Goal: Task Accomplishment & Management: Use online tool/utility

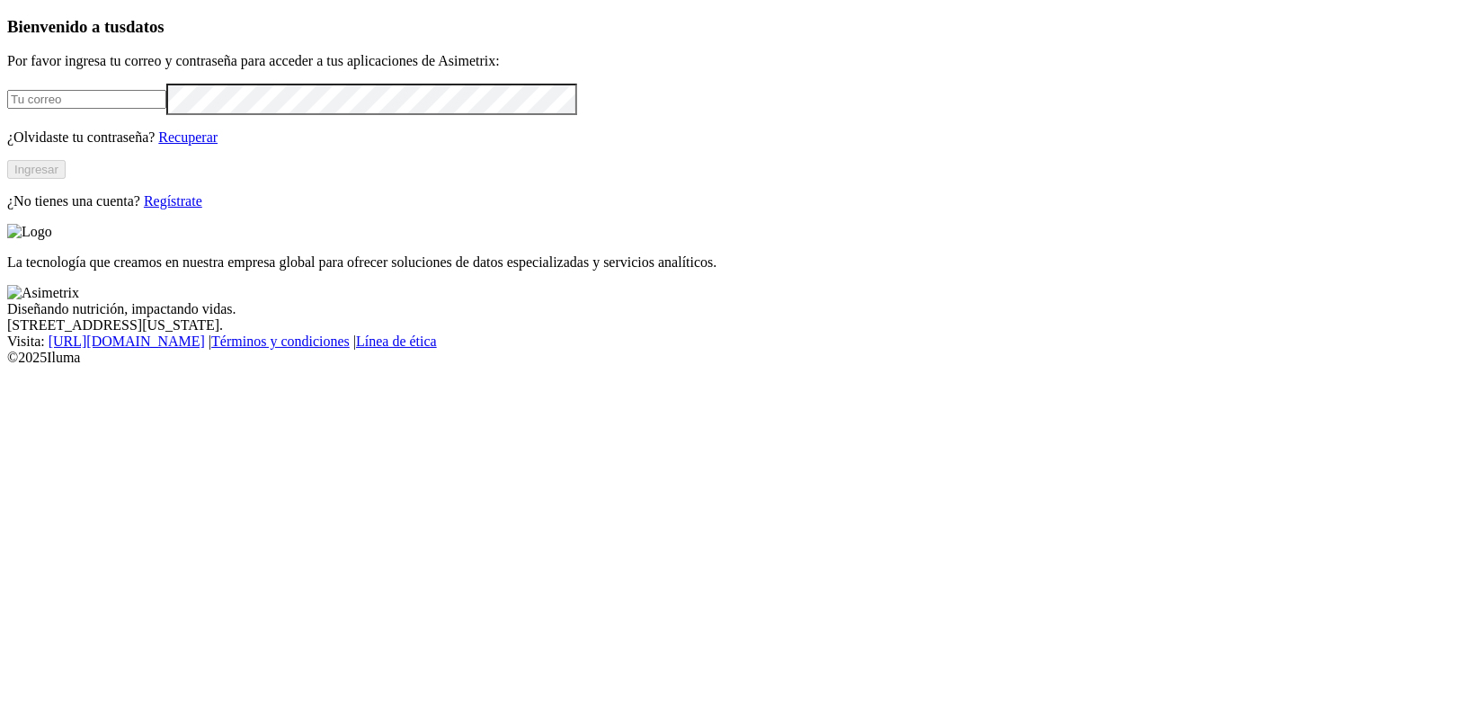
type input "[PERSON_NAME][EMAIL_ADDRESS][DOMAIN_NAME]"
click at [66, 179] on button "Ingresar" at bounding box center [36, 169] width 58 height 19
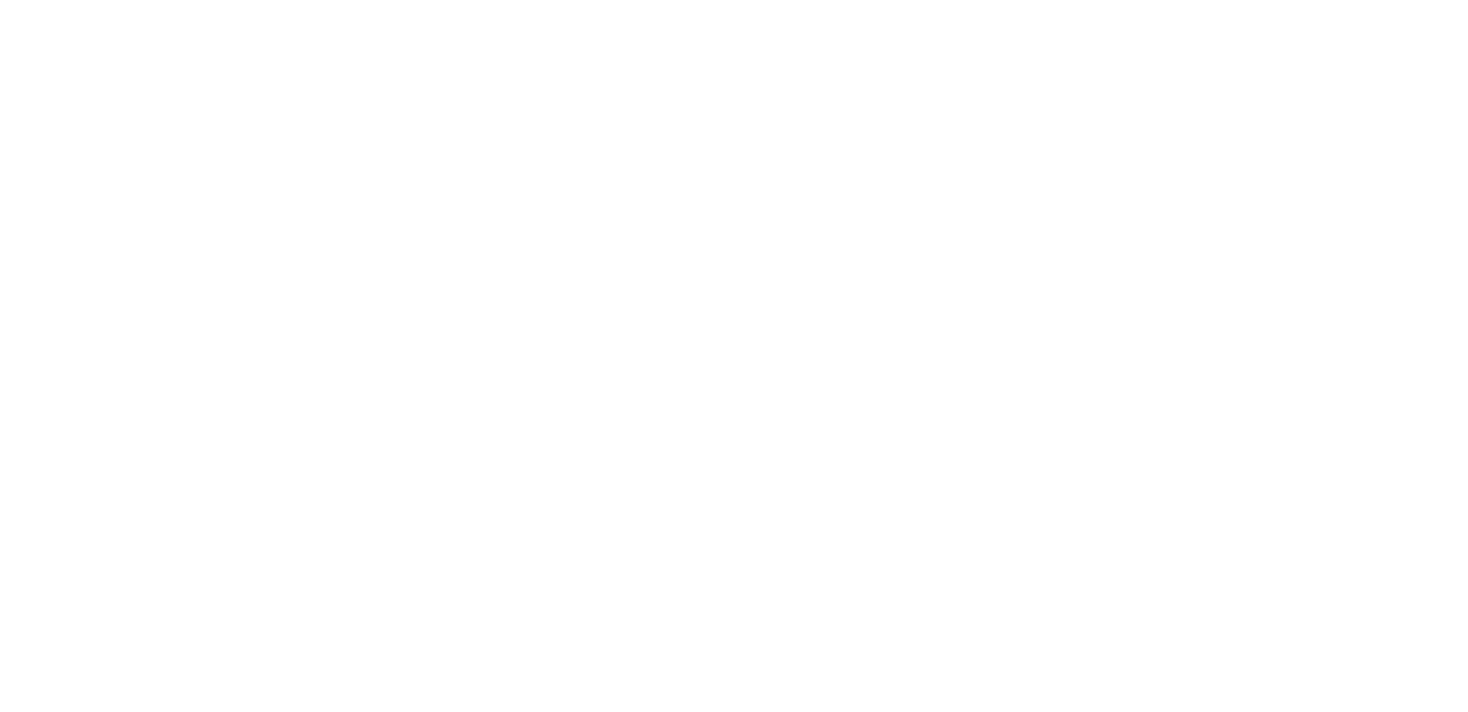
drag, startPoint x: 1203, startPoint y: 47, endPoint x: 1208, endPoint y: 38, distance: 10.1
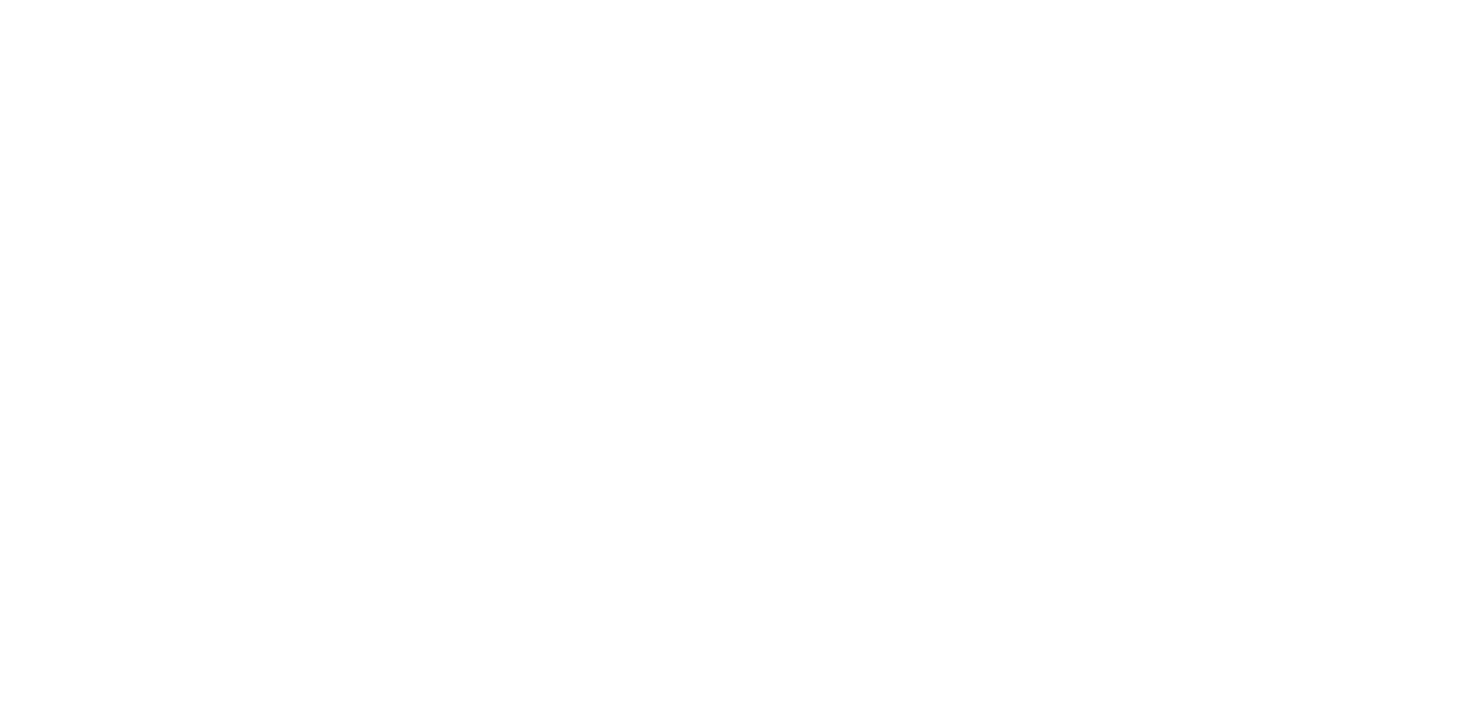
scroll to position [268, 18]
